Goal: Task Accomplishment & Management: Use online tool/utility

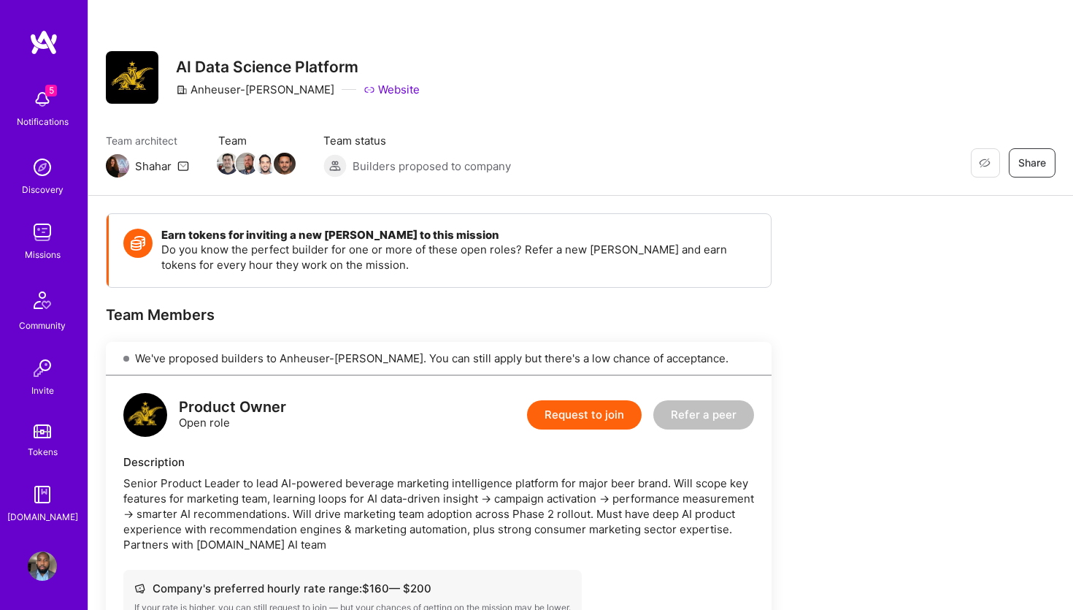
scroll to position [1412, 0]
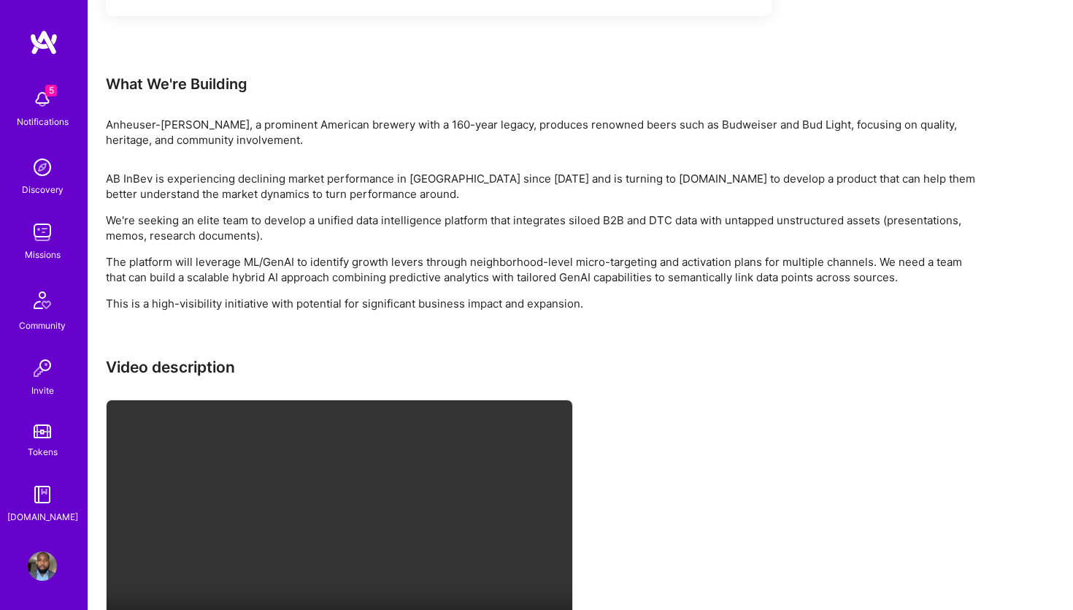
click at [182, 125] on div "Anheuser-[PERSON_NAME], a prominent American brewery with a 160-year legacy, pr…" at bounding box center [544, 132] width 876 height 31
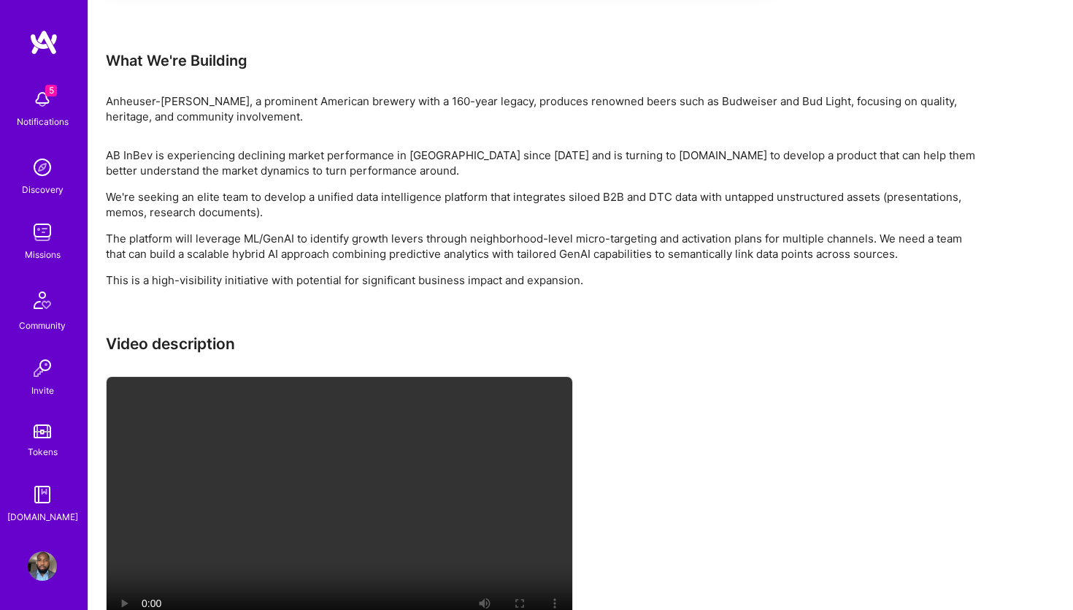
scroll to position [1244, 0]
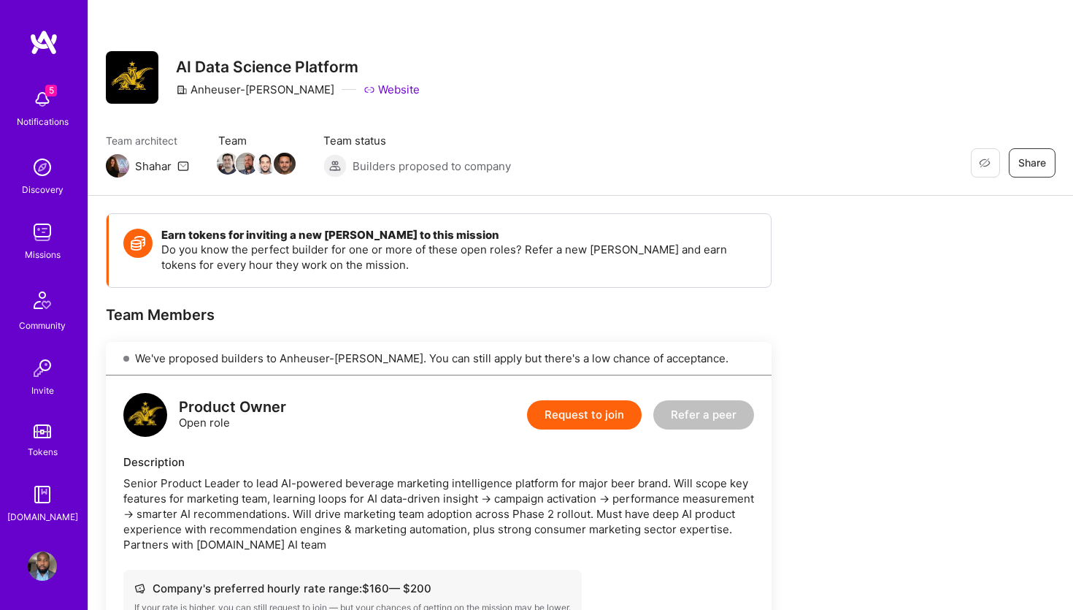
scroll to position [1244, 0]
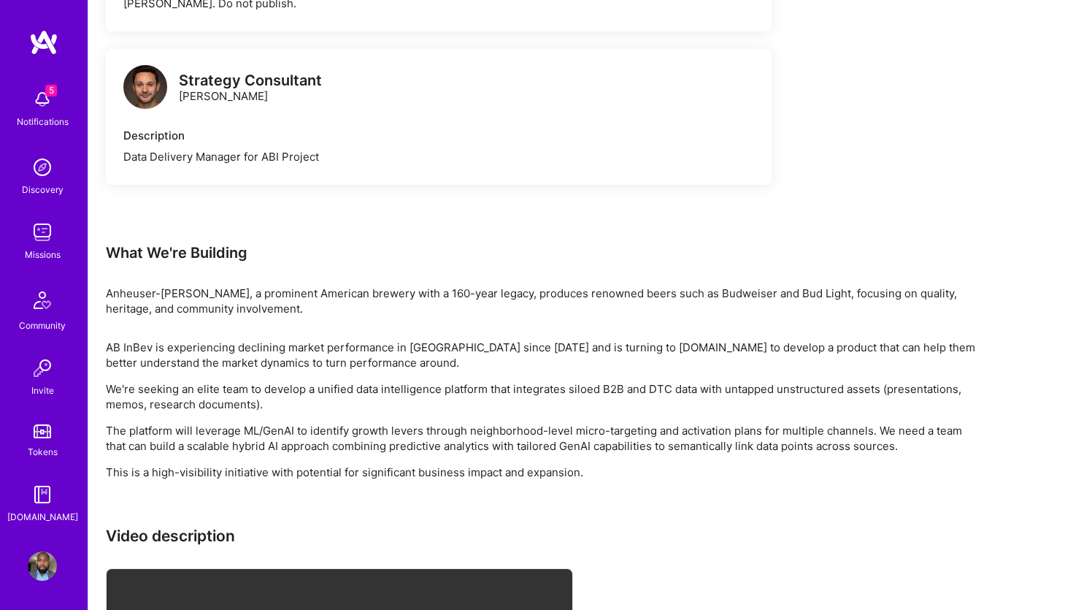
click at [45, 230] on img at bounding box center [42, 232] width 29 height 29
